Goal: Navigation & Orientation: Find specific page/section

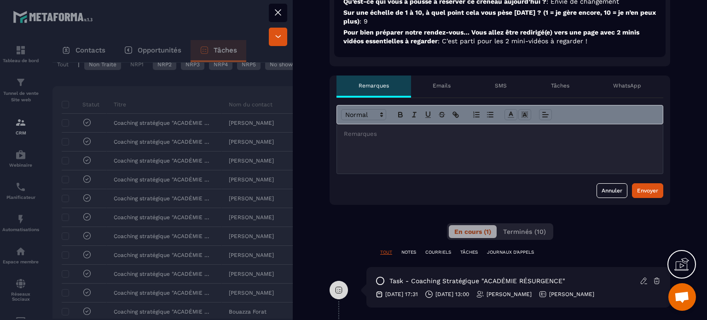
scroll to position [414, 0]
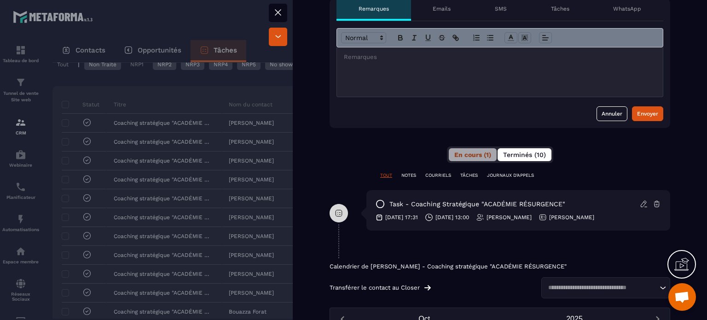
click at [513, 151] on span "Terminés (10)" at bounding box center [524, 154] width 43 height 7
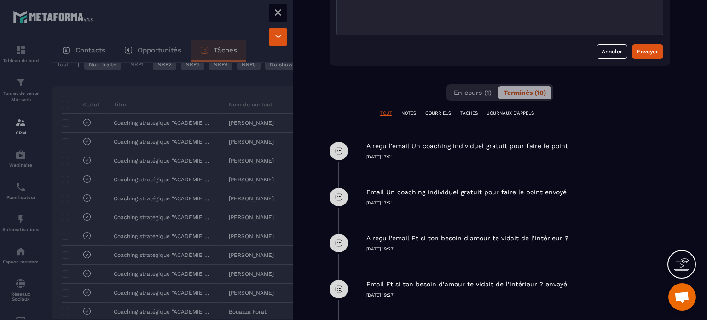
scroll to position [599, 0]
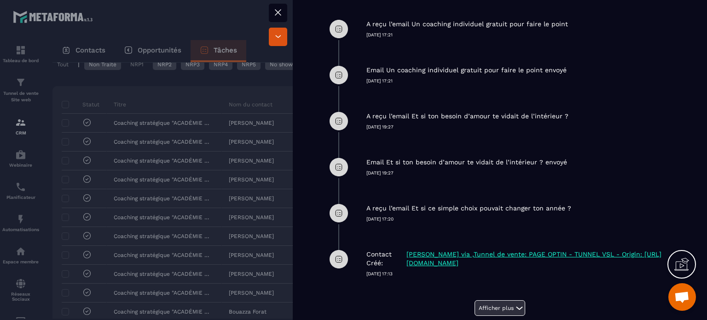
click at [488, 300] on button "Afficher plus" at bounding box center [500, 308] width 51 height 16
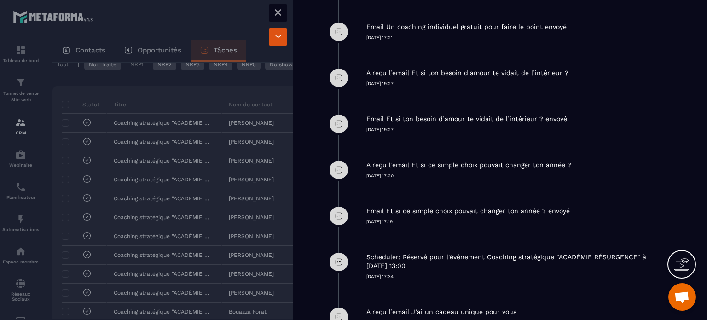
scroll to position [645, 0]
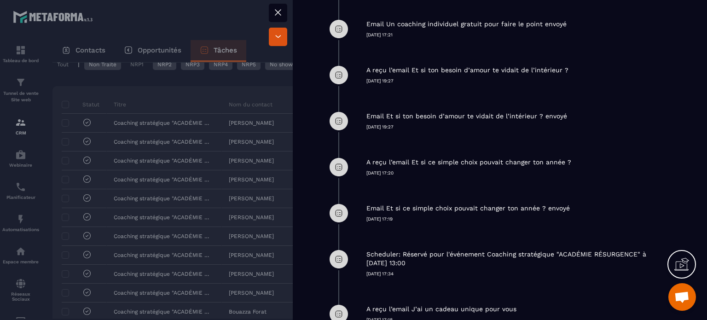
click at [278, 12] on icon at bounding box center [278, 12] width 11 height 11
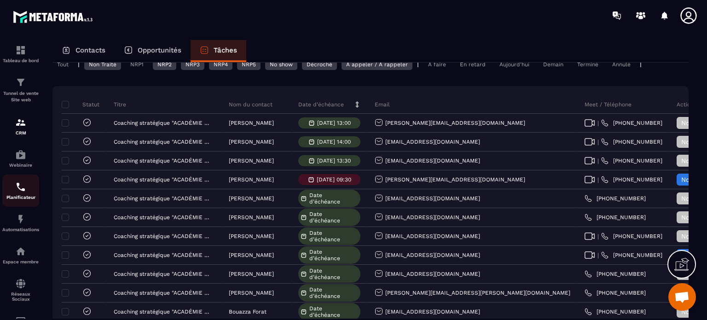
click at [14, 192] on div "Planificateur" at bounding box center [20, 190] width 37 height 18
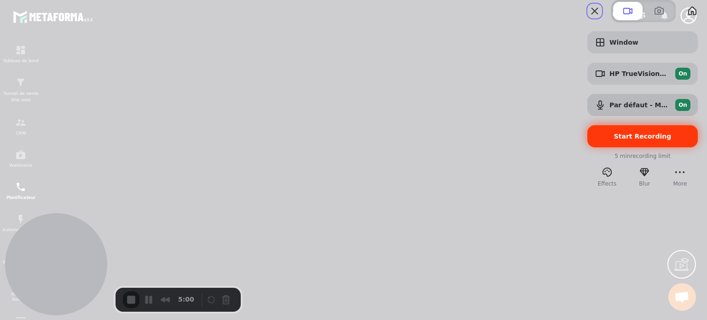
click at [615, 140] on span "Start Recording" at bounding box center [643, 136] width 58 height 7
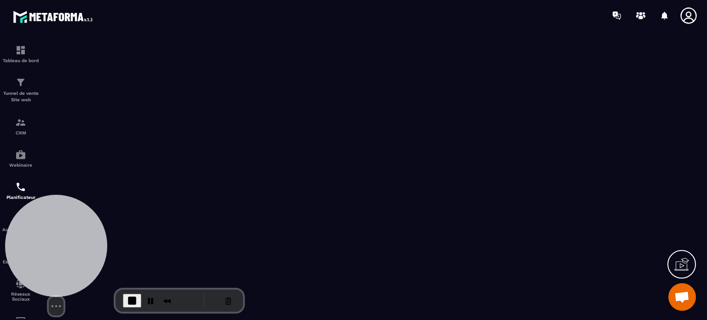
click at [12, 219] on div "Select video screen size" at bounding box center [56, 255] width 102 height 121
click at [7, 229] on div "Select video screen size" at bounding box center [56, 255] width 102 height 121
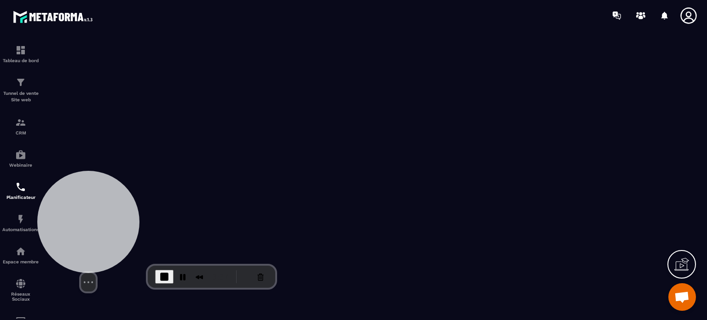
drag, startPoint x: 59, startPoint y: 233, endPoint x: 93, endPoint y: 203, distance: 45.3
click at [107, 191] on div at bounding box center [88, 222] width 102 height 102
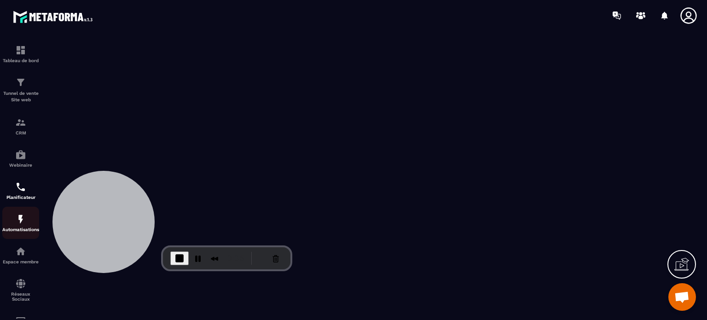
click at [20, 225] on img at bounding box center [20, 219] width 11 height 11
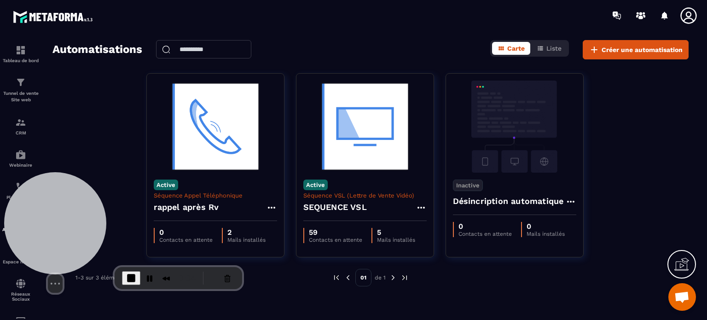
drag, startPoint x: 97, startPoint y: 181, endPoint x: 48, endPoint y: 201, distance: 52.3
click at [48, 201] on div at bounding box center [55, 223] width 102 height 102
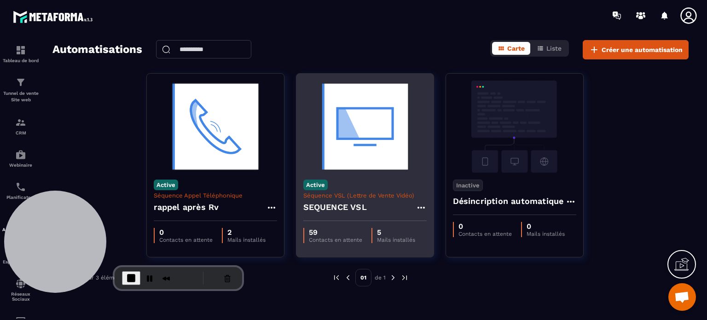
click at [352, 136] on img at bounding box center [364, 127] width 123 height 92
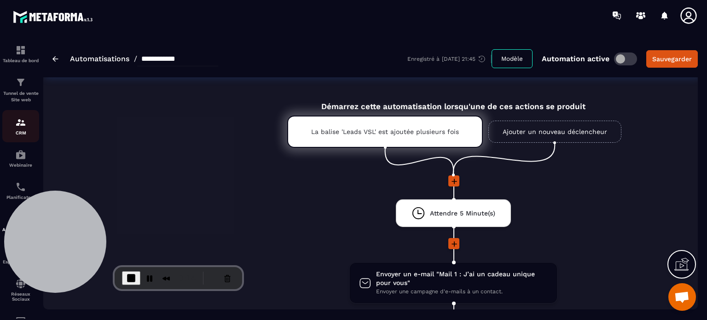
click at [19, 128] on div "CRM" at bounding box center [20, 126] width 37 height 18
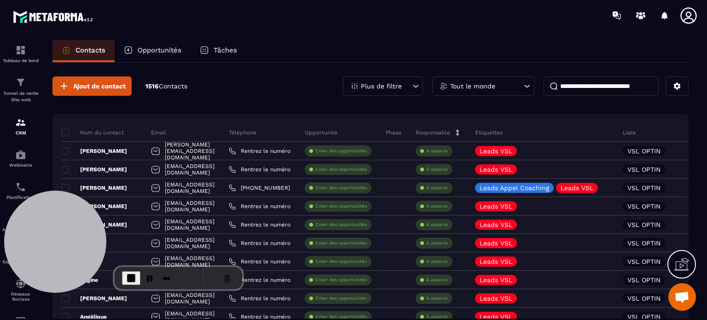
click at [224, 50] on p "Tâches" at bounding box center [225, 50] width 23 height 8
